Goal: Task Accomplishment & Management: Manage account settings

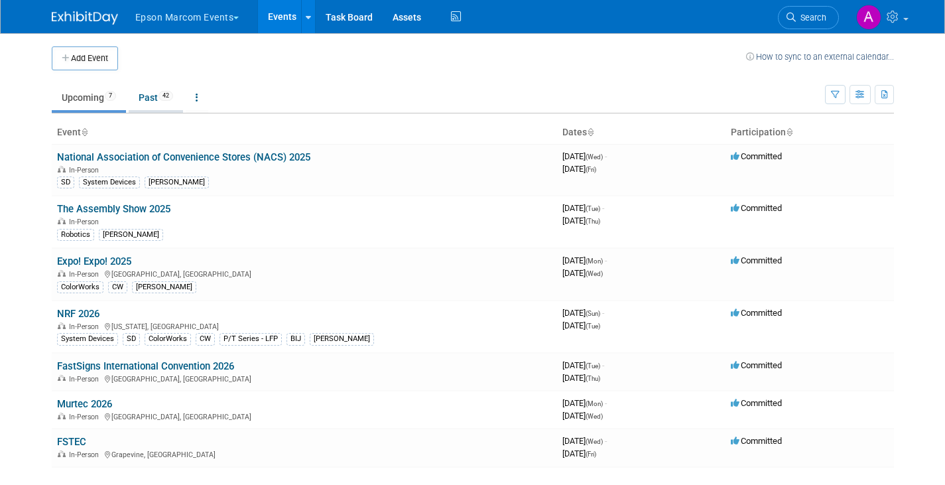
click at [147, 94] on link "Past 42" at bounding box center [156, 97] width 54 height 25
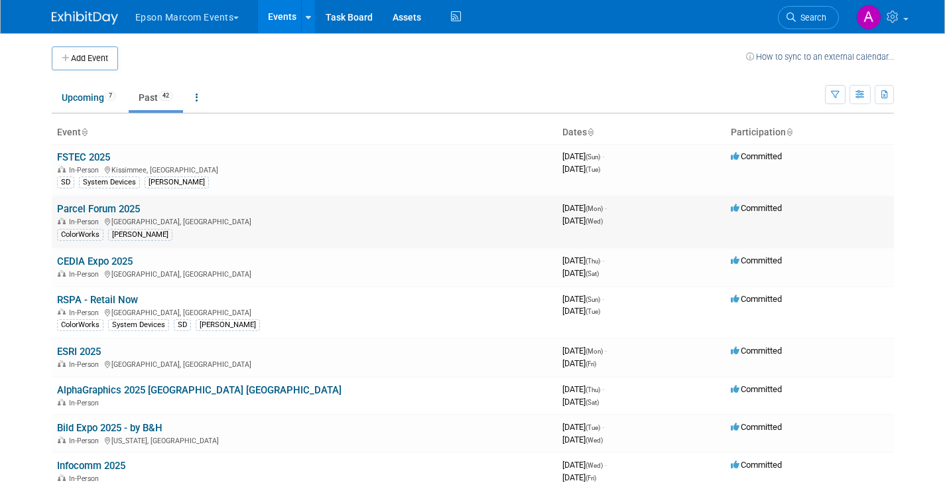
click at [62, 205] on link "Parcel Forum 2025" at bounding box center [98, 209] width 83 height 12
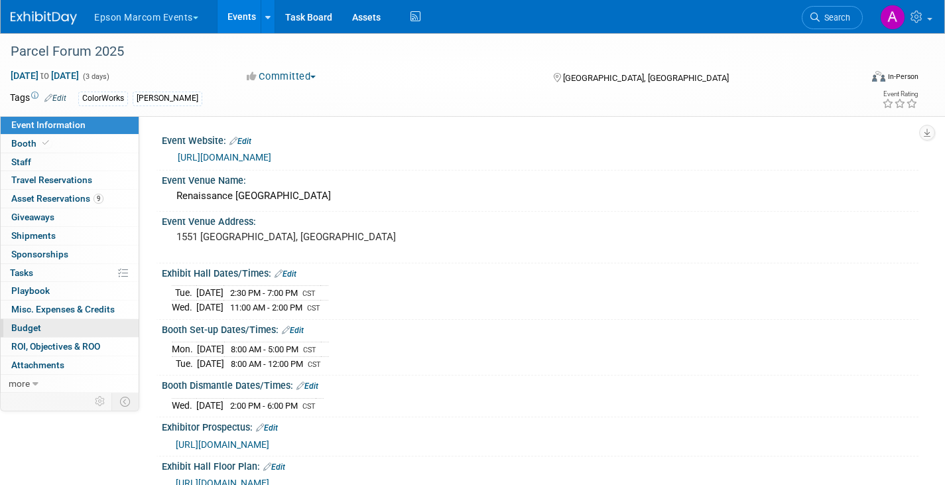
click at [19, 326] on span "Budget" at bounding box center [26, 327] width 30 height 11
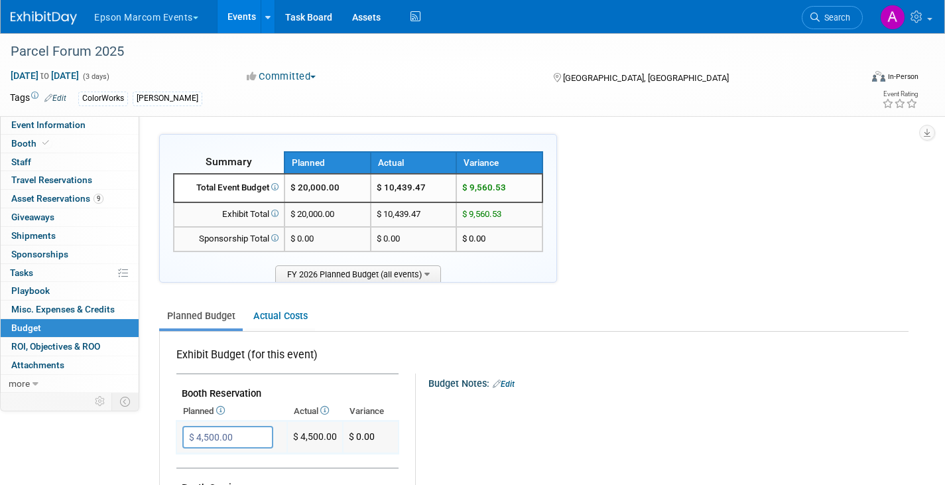
click at [243, 437] on input "$ 4,500.00" at bounding box center [227, 437] width 91 height 23
type input "$ 20,000.00"
click at [194, 466] on icon "button" at bounding box center [194, 464] width 9 height 9
